Goal: Browse casually: Explore the website without a specific task or goal

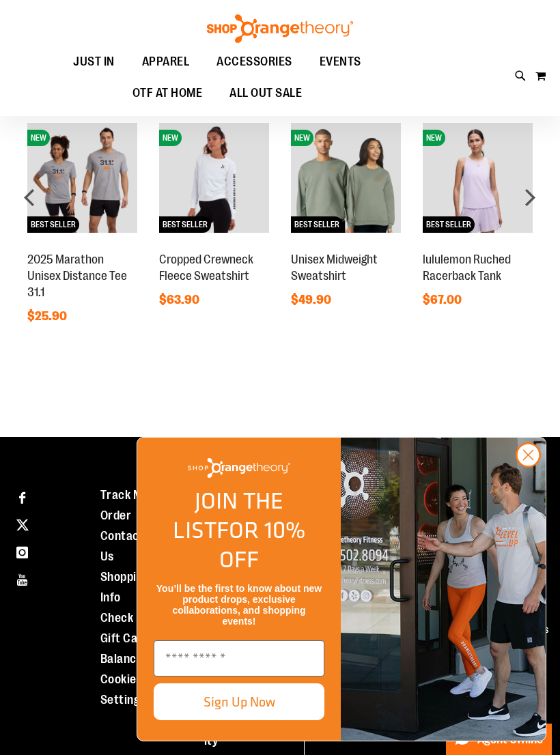
scroll to position [636, 0]
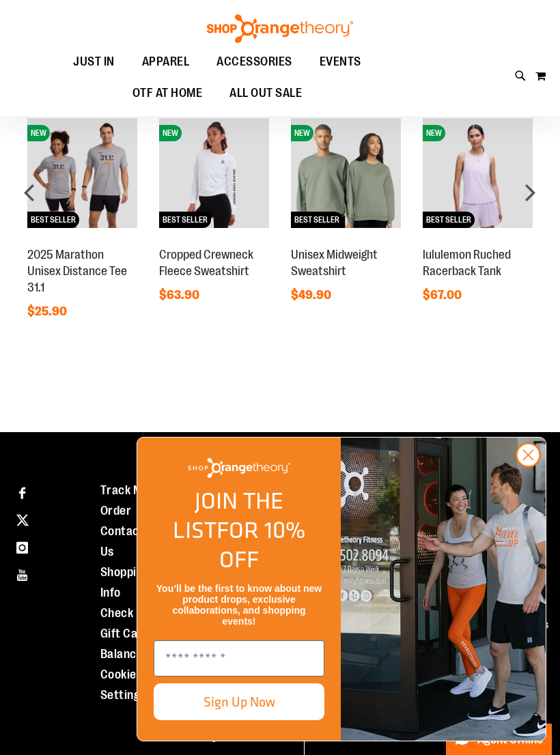
click at [531, 466] on circle "Close dialog" at bounding box center [528, 455] width 23 height 23
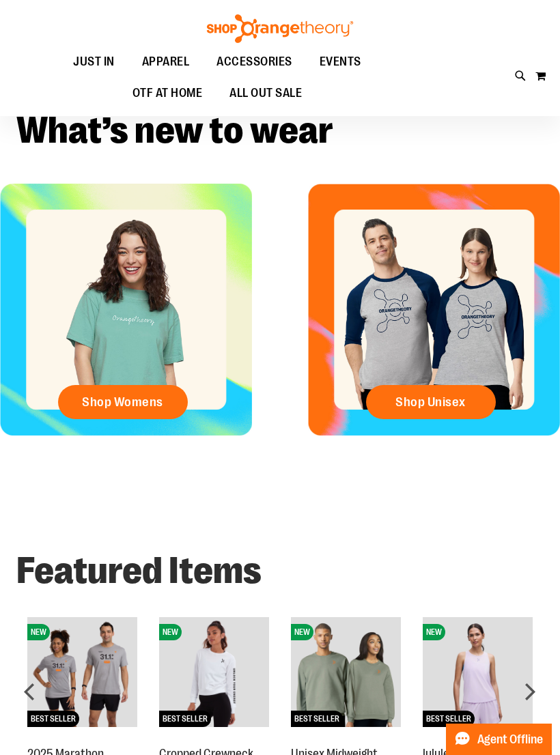
scroll to position [38, 0]
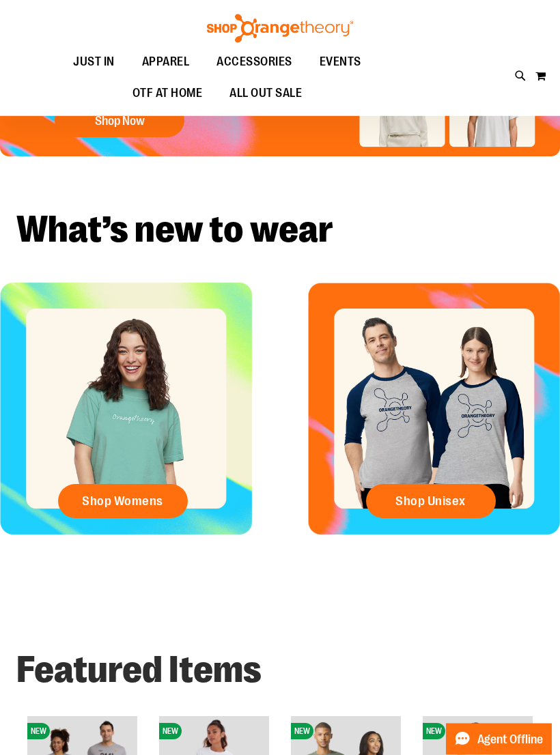
click at [111, 507] on span "Shop Womens" at bounding box center [122, 501] width 81 height 15
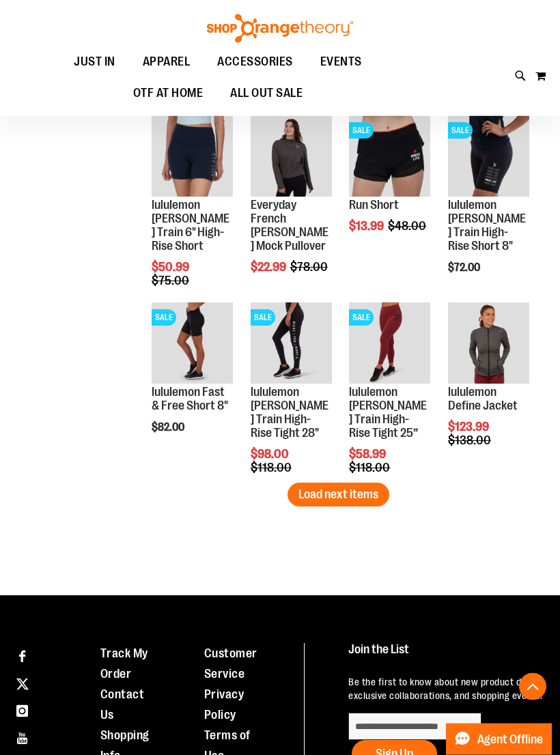
scroll to position [1465, 0]
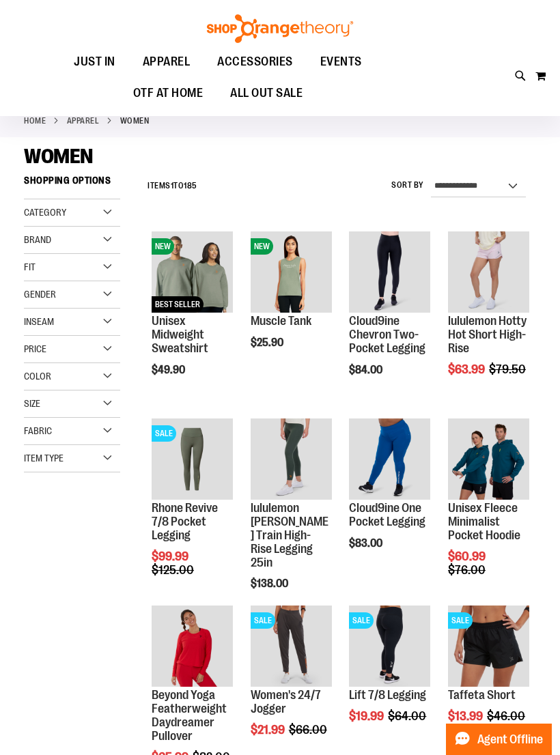
scroll to position [10, 0]
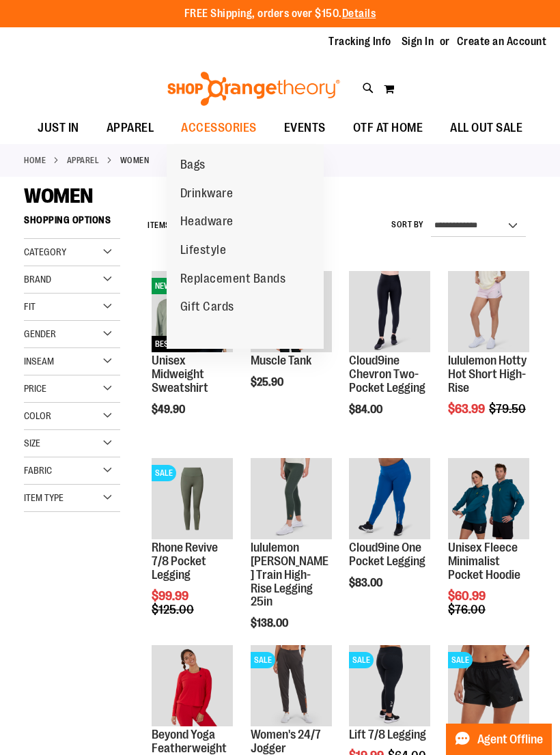
click at [276, 281] on span "Replacement Bands" at bounding box center [233, 280] width 106 height 17
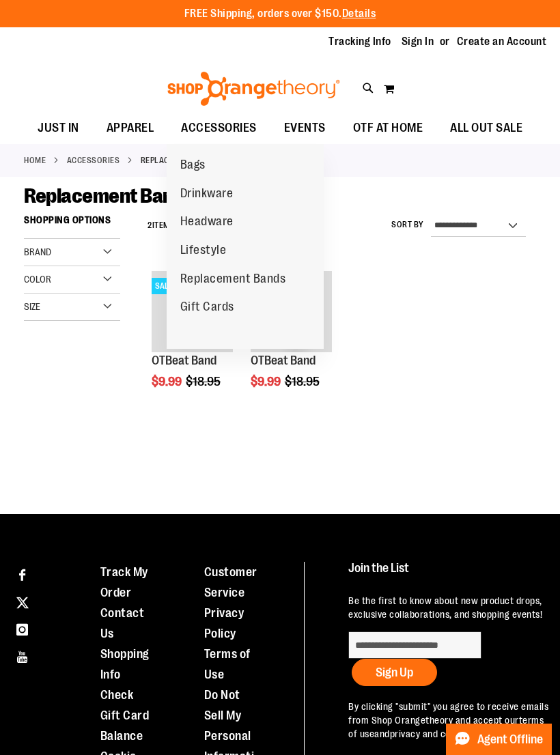
click at [373, 130] on span "OTF AT HOME" at bounding box center [388, 128] width 70 height 31
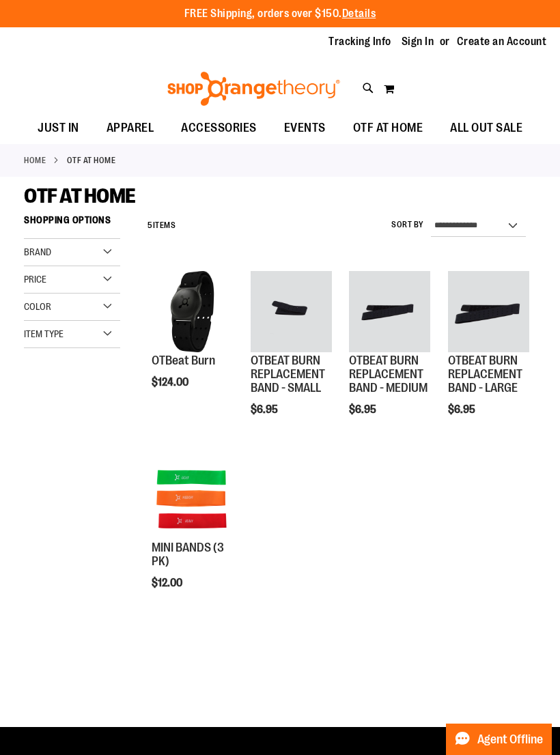
click at [172, 304] on img "product" at bounding box center [192, 311] width 81 height 81
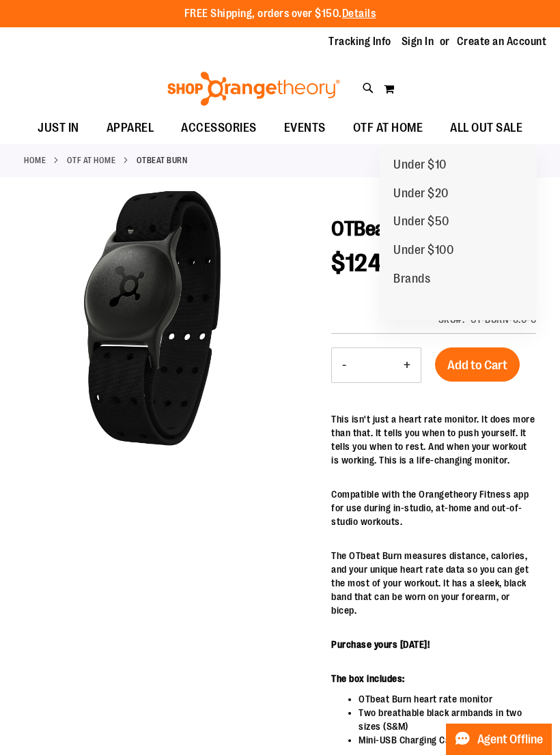
click at [518, 135] on span "ALL OUT SALE" at bounding box center [486, 128] width 72 height 31
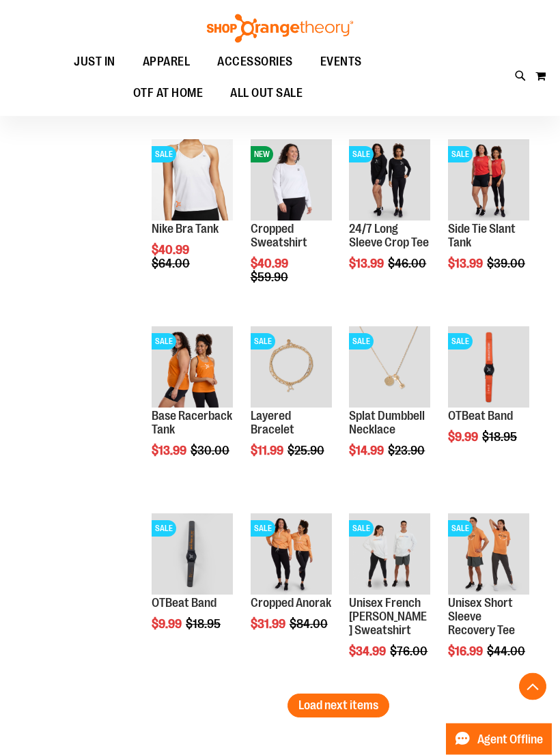
scroll to position [1254, 0]
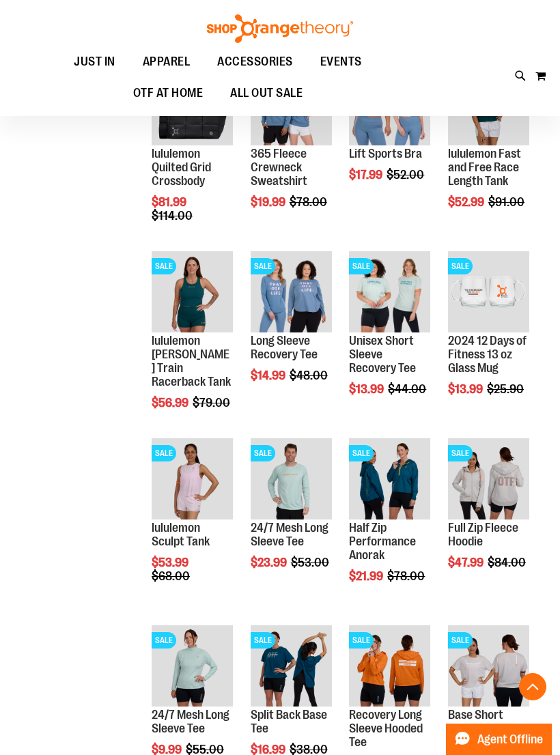
scroll to position [575, 0]
